Goal: Information Seeking & Learning: Find specific fact

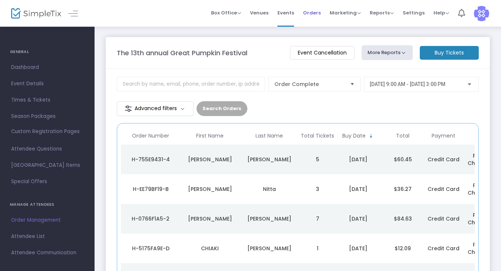
click at [309, 12] on span "Orders" at bounding box center [312, 12] width 18 height 19
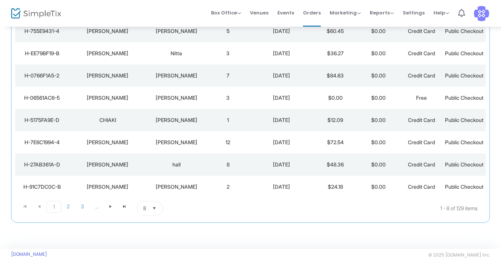
scroll to position [146, 0]
click at [109, 210] on span "Go to the next page" at bounding box center [111, 207] width 6 height 6
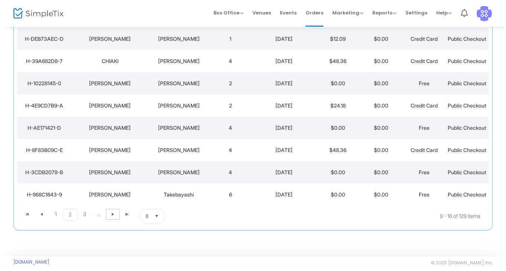
scroll to position [0, 0]
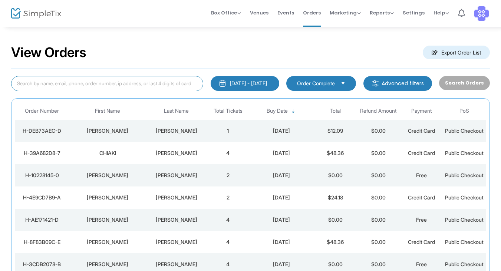
click at [78, 87] on input at bounding box center [107, 83] width 192 height 15
type input "miyasaki"
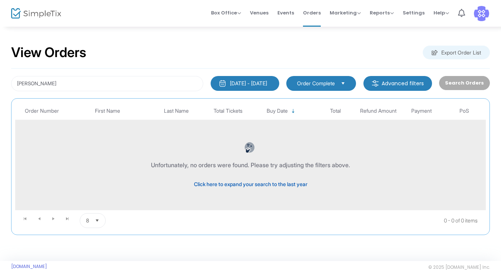
click at [226, 185] on span "Click here to expand your search to the last year" at bounding box center [251, 184] width 114 height 6
